Goal: Use online tool/utility: Utilize a website feature to perform a specific function

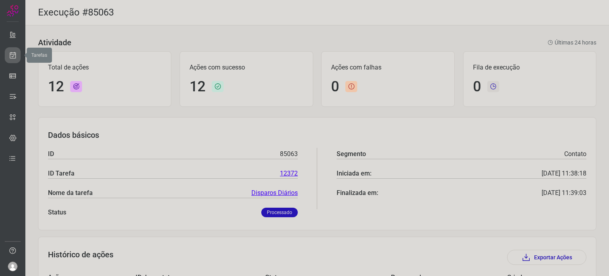
click at [14, 59] on link at bounding box center [13, 55] width 16 height 16
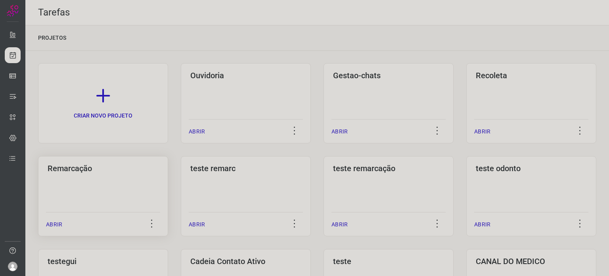
click at [80, 197] on div "Remarcação ABRIR" at bounding box center [103, 196] width 130 height 80
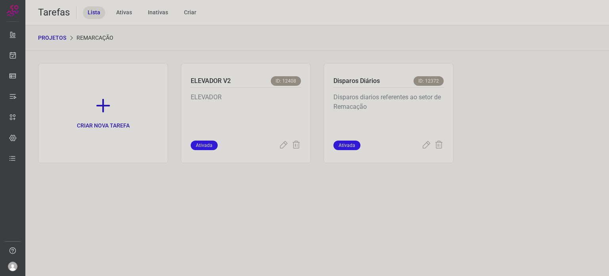
click at [354, 115] on p "Disparos diarios referentes ao setor de Remacação" at bounding box center [389, 112] width 110 height 40
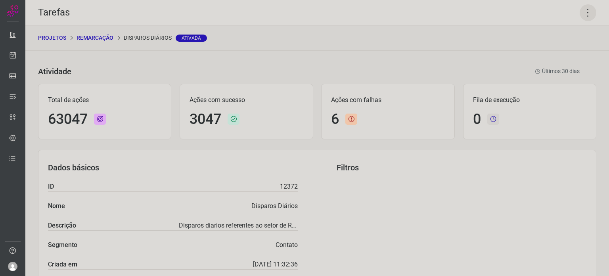
click at [582, 10] on icon at bounding box center [588, 12] width 17 height 17
click at [554, 49] on li "Executar" at bounding box center [554, 52] width 72 height 13
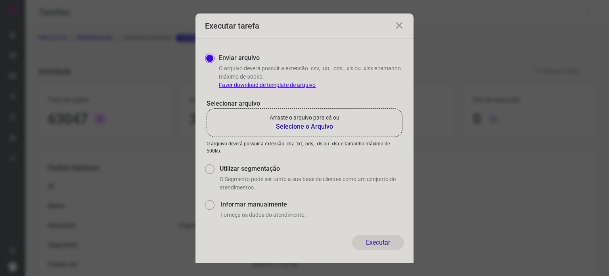
click at [312, 124] on b "Selecione o Arquivo" at bounding box center [305, 127] width 70 height 10
click at [0, 0] on input "Arraste o arquivo para cá ou Selecione o Arquivo" at bounding box center [0, 0] width 0 height 0
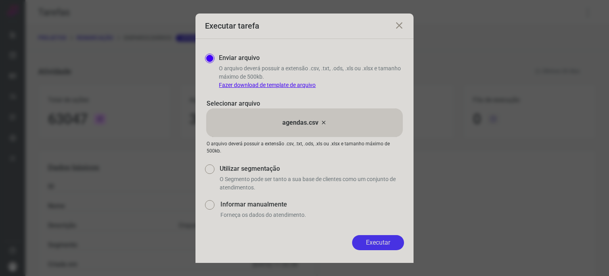
click at [376, 238] on button "Executar" at bounding box center [378, 242] width 52 height 15
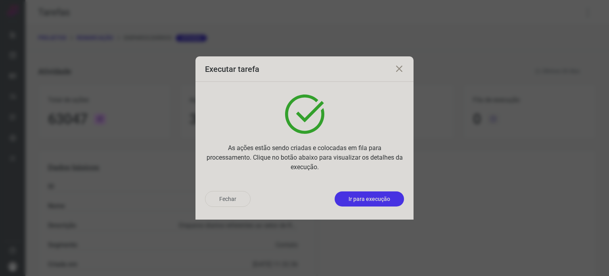
click at [377, 203] on p "Ir para execução" at bounding box center [370, 199] width 42 height 8
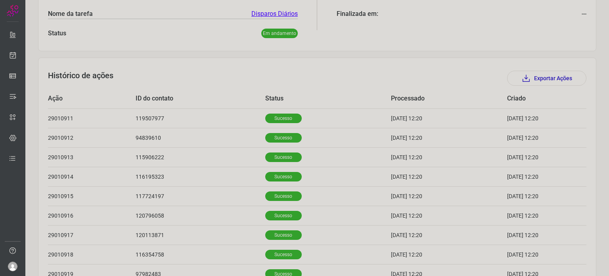
scroll to position [237, 0]
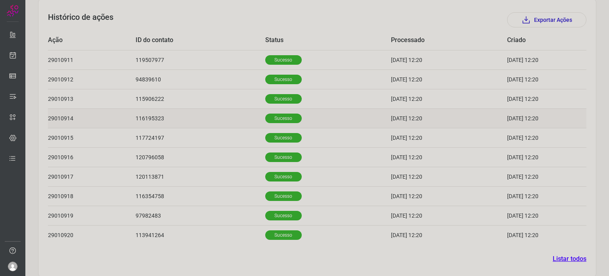
click at [281, 115] on p "Sucesso" at bounding box center [283, 118] width 36 height 10
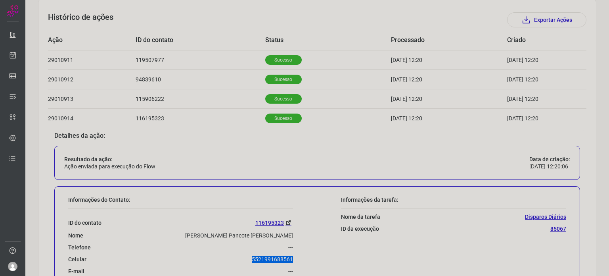
drag, startPoint x: 247, startPoint y: 253, endPoint x: 291, endPoint y: 255, distance: 43.7
click at [291, 255] on div "Informações do Contato: ID do contato 116195323 Nome [PERSON_NAME] Pancote [PER…" at bounding box center [190, 249] width 253 height 107
copy p "5521991688561"
